Goal: Download file/media

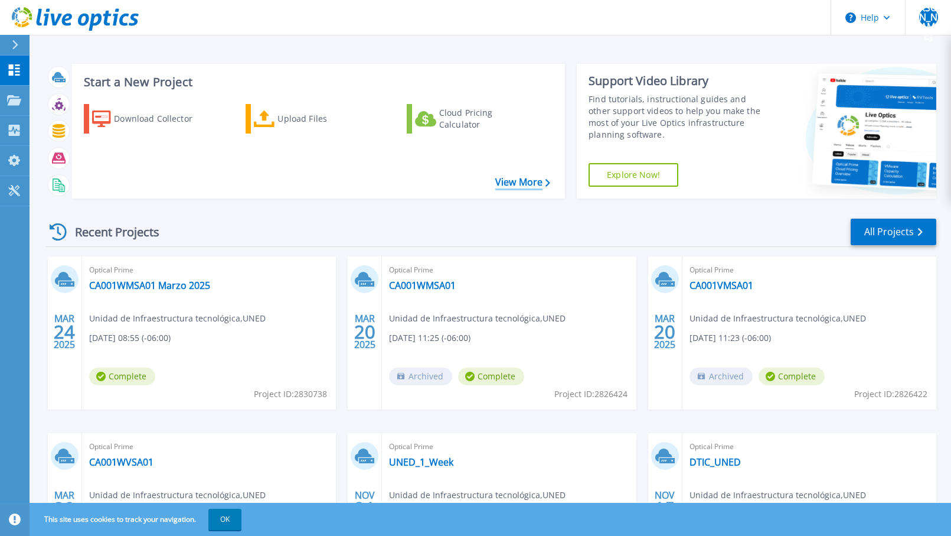
click at [526, 182] on link "View More" at bounding box center [522, 182] width 55 height 11
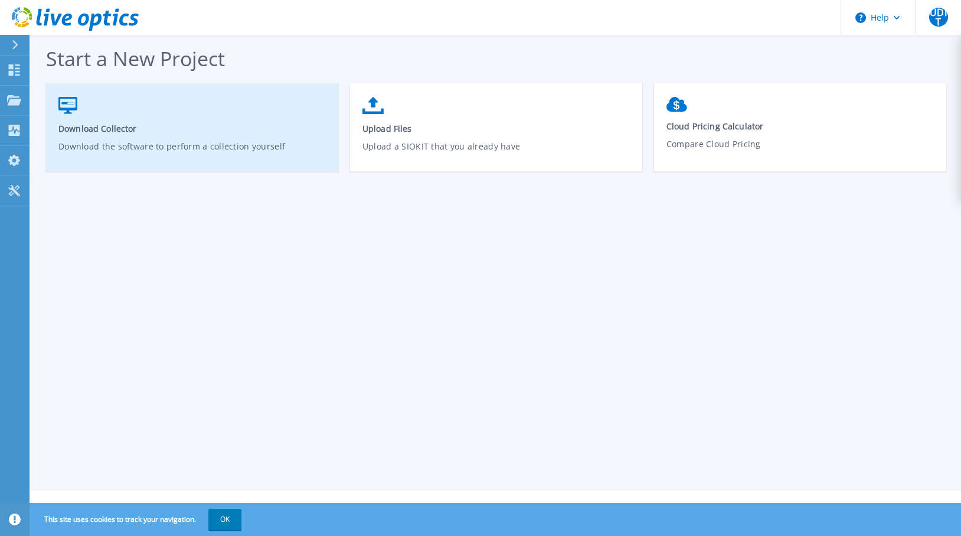
click at [164, 140] on p "Download the software to perform a collection yourself" at bounding box center [192, 153] width 268 height 27
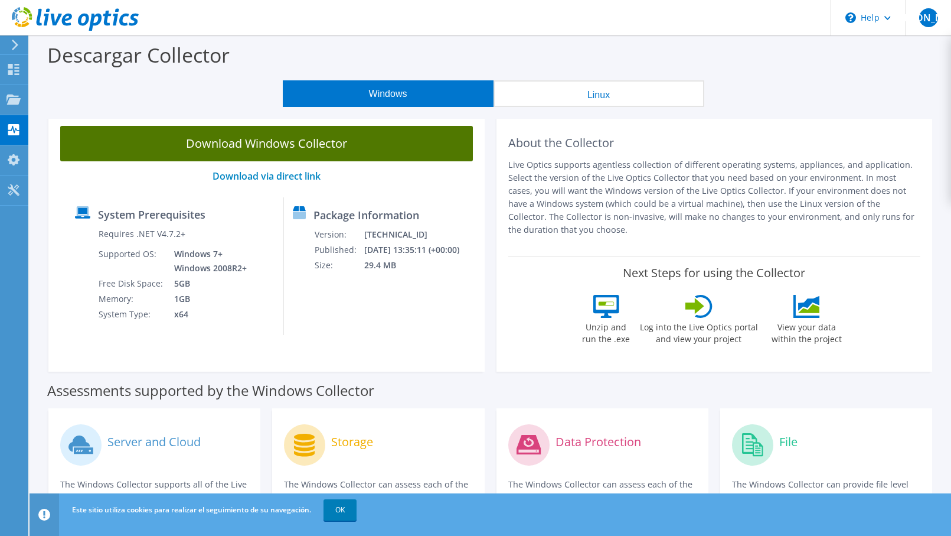
click at [289, 146] on link "Download Windows Collector" at bounding box center [266, 143] width 413 height 35
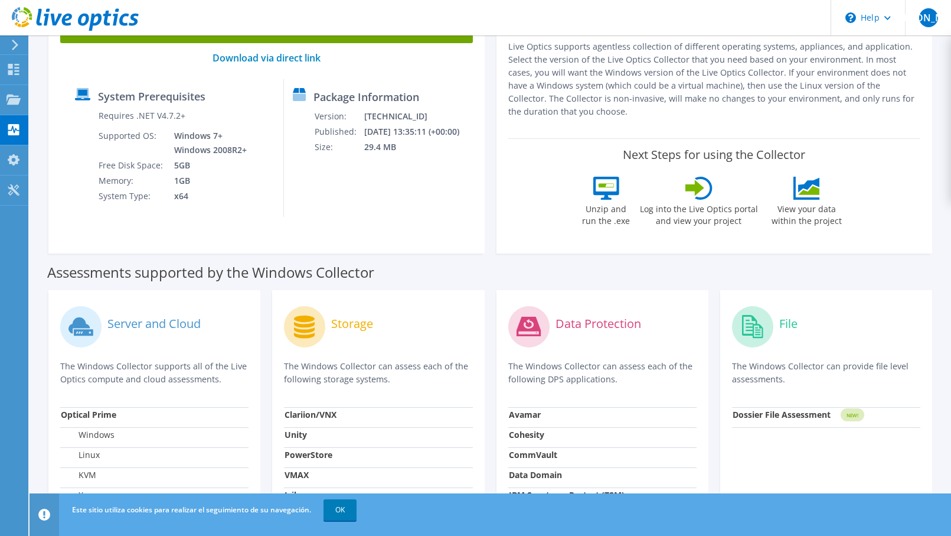
scroll to position [177, 0]
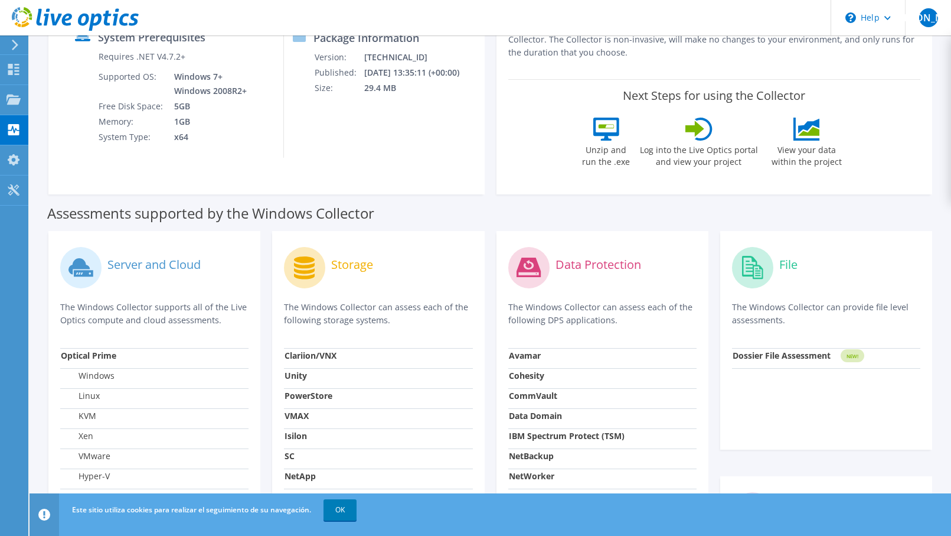
click at [697, 141] on label "Log into the Live Optics portal and view your project" at bounding box center [698, 154] width 119 height 27
click at [696, 129] on icon at bounding box center [695, 128] width 19 height 17
